Goal: Transaction & Acquisition: Purchase product/service

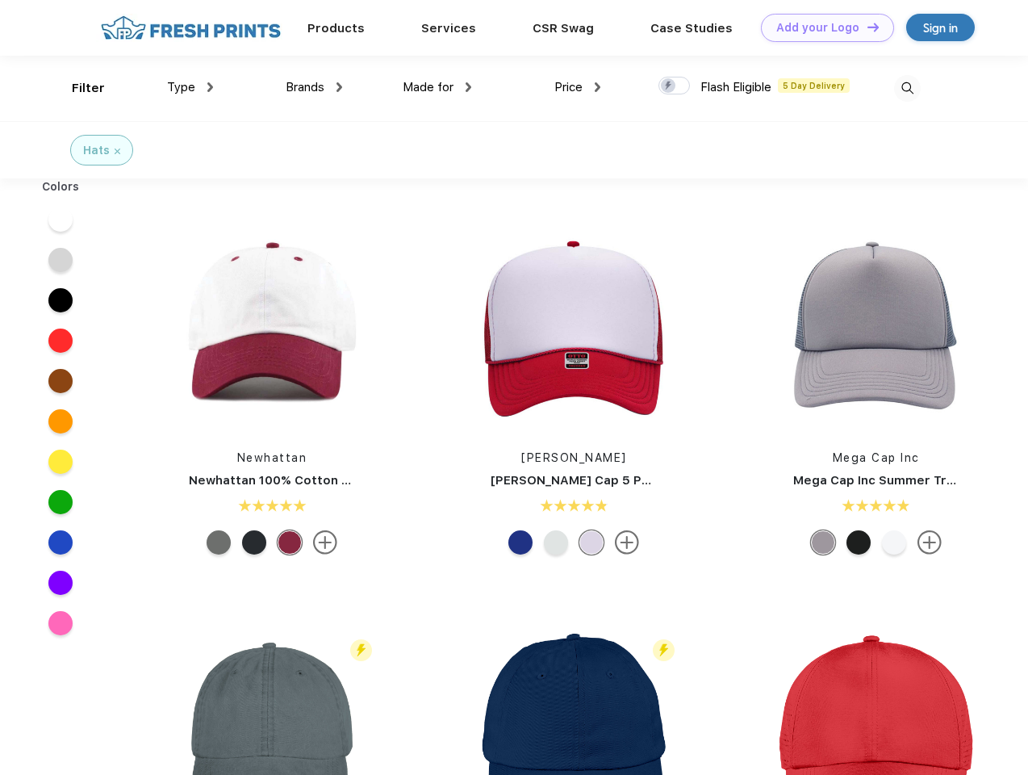
scroll to position [1, 0]
click at [822, 27] on link "Add your Logo Design Tool" at bounding box center [827, 28] width 133 height 28
click at [0, 0] on div "Design Tool" at bounding box center [0, 0] width 0 height 0
click at [866, 27] on link "Add your Logo Design Tool" at bounding box center [827, 28] width 133 height 28
click at [77, 88] on div "Filter" at bounding box center [88, 88] width 33 height 19
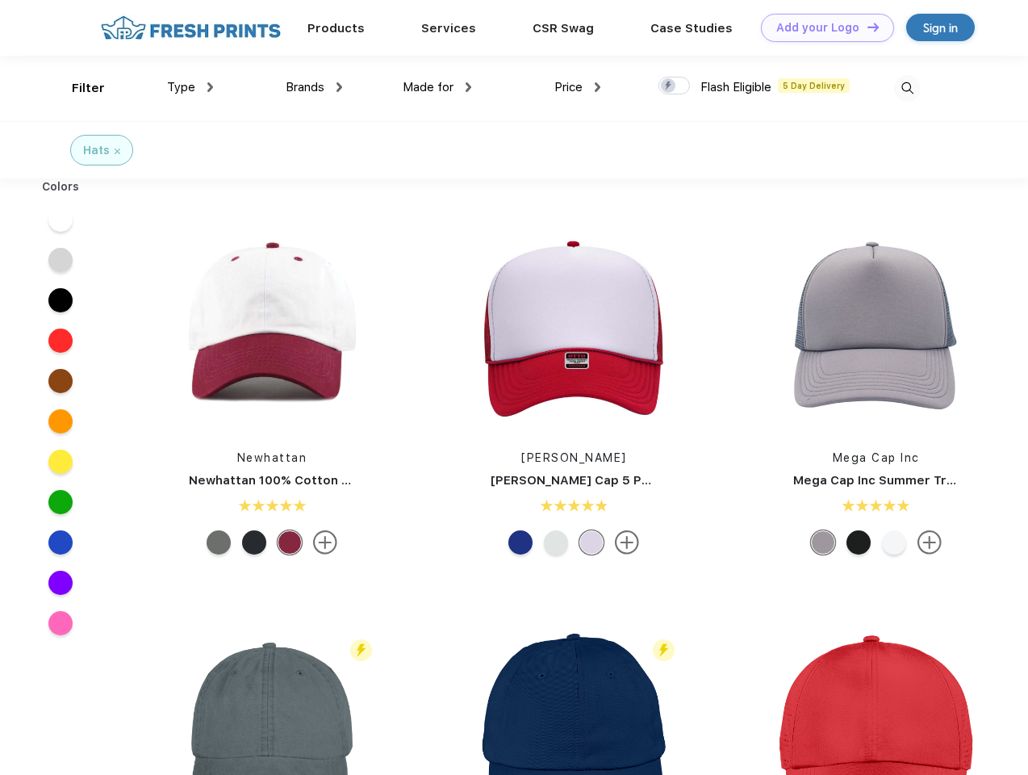
click at [191, 87] on span "Type" at bounding box center [181, 87] width 28 height 15
click at [314, 87] on span "Brands" at bounding box center [305, 87] width 39 height 15
click at [438, 87] on span "Made for" at bounding box center [428, 87] width 51 height 15
click at [578, 87] on span "Price" at bounding box center [569, 87] width 28 height 15
click at [675, 86] on div at bounding box center [674, 86] width 31 height 18
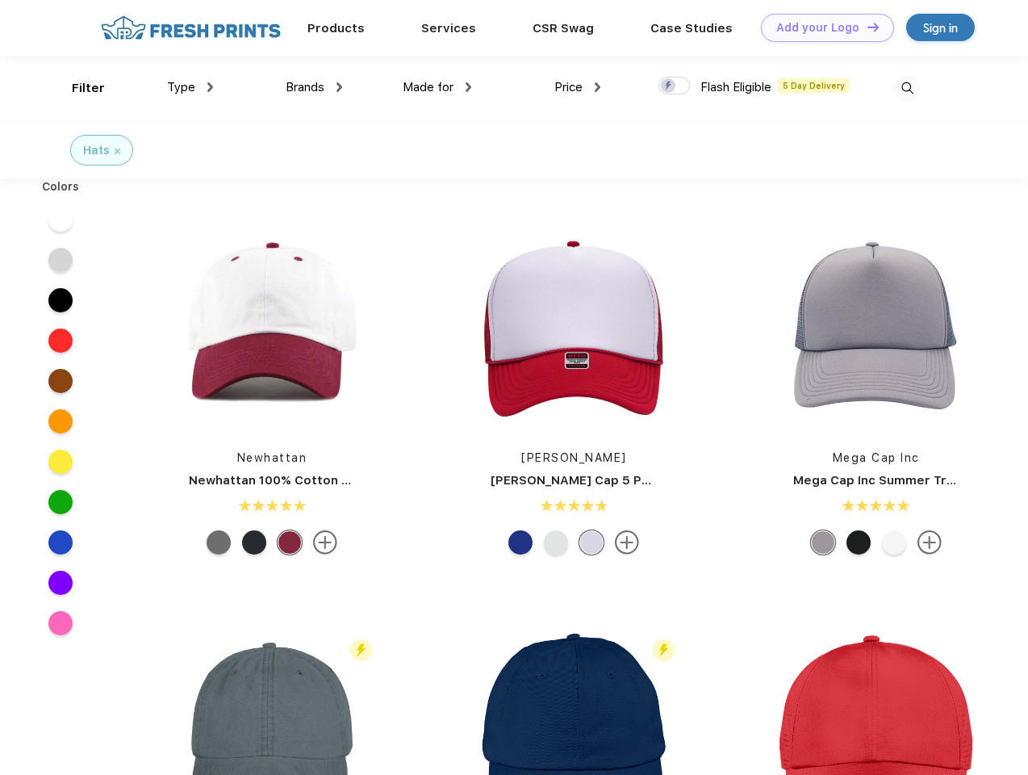
click at [669, 86] on input "checkbox" at bounding box center [664, 81] width 10 height 10
click at [907, 88] on img at bounding box center [907, 88] width 27 height 27
